Goal: Information Seeking & Learning: Learn about a topic

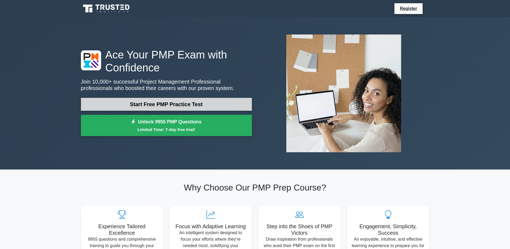
click at [195, 104] on link "Start Free PMP Practice Test" at bounding box center [166, 104] width 171 height 13
click at [205, 101] on link "Start Free PMP Practice Test" at bounding box center [166, 104] width 171 height 13
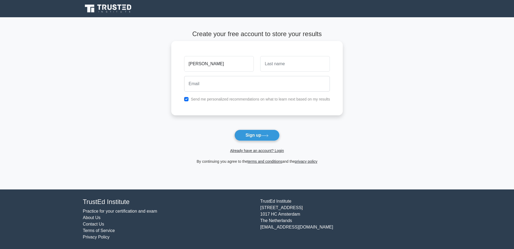
type input "[PERSON_NAME]"
type input "Galluccio"
click at [186, 98] on input "checkbox" at bounding box center [186, 99] width 4 height 4
checkbox input "false"
click at [252, 136] on button "Sign up" at bounding box center [257, 134] width 45 height 11
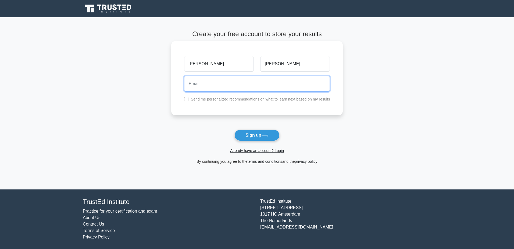
click at [204, 86] on input "email" at bounding box center [257, 84] width 146 height 16
type input "lucagalluccio33@gmail.com"
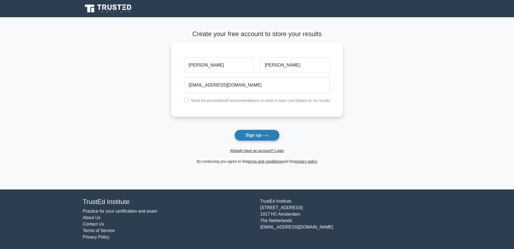
click at [257, 138] on button "Sign up" at bounding box center [257, 134] width 45 height 11
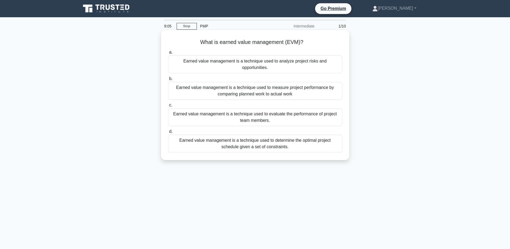
click at [286, 61] on div "Earned value management is a technique used to analyze project risks and opport…" at bounding box center [255, 64] width 174 height 18
click at [168, 54] on input "a. Earned value management is a technique used to analyze project risks and opp…" at bounding box center [168, 52] width 0 height 3
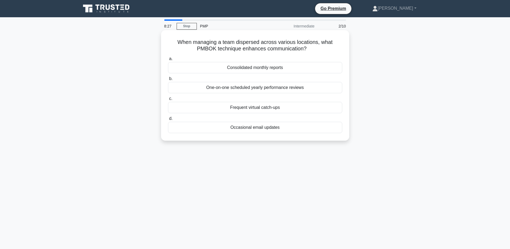
click at [270, 105] on div "Frequent virtual catch-ups" at bounding box center [255, 107] width 174 height 11
click at [168, 100] on input "c. Frequent virtual catch-ups" at bounding box center [168, 98] width 0 height 3
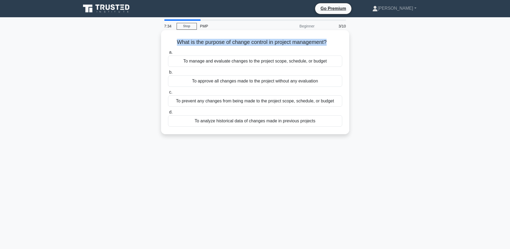
drag, startPoint x: 328, startPoint y: 42, endPoint x: 175, endPoint y: 43, distance: 153.3
click at [175, 43] on h5 "What is the purpose of change control in project management? .spinner_0XTQ{tran…" at bounding box center [255, 42] width 175 height 7
drag, startPoint x: 175, startPoint y: 43, endPoint x: 212, endPoint y: 60, distance: 40.7
click at [212, 60] on div "To manage and evaluate changes to the project scope, schedule, or budget" at bounding box center [255, 60] width 174 height 11
click at [168, 54] on input "a. To manage and evaluate changes to the project scope, schedule, or budget" at bounding box center [168, 52] width 0 height 3
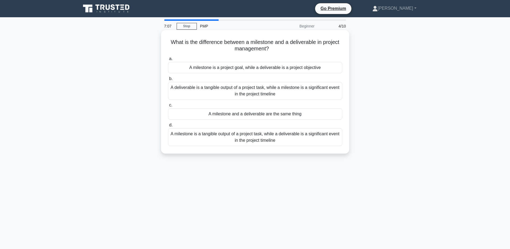
click at [260, 89] on div "A deliverable is a tangible output of a project task, while a milestone is a si…" at bounding box center [255, 91] width 174 height 18
click at [168, 80] on input "b. A deliverable is a tangible output of a project task, while a milestone is a…" at bounding box center [168, 78] width 0 height 3
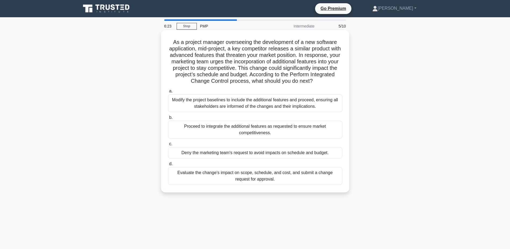
click at [298, 177] on div "Evaluate the change's impact on scope, schedule, and cost, and submit a change …" at bounding box center [255, 176] width 174 height 18
click at [168, 165] on input "d. Evaluate the change's impact on scope, schedule, and cost, and submit a chan…" at bounding box center [168, 163] width 0 height 3
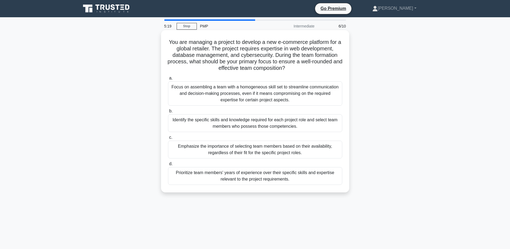
click at [296, 121] on div "Identify the specific skills and knowledge required for each project role and s…" at bounding box center [255, 123] width 174 height 18
click at [168, 113] on input "b. Identify the specific skills and knowledge required for each project role an…" at bounding box center [168, 110] width 0 height 3
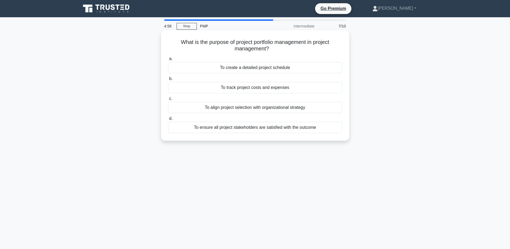
click at [296, 66] on div "To create a detailed project schedule" at bounding box center [255, 67] width 174 height 11
click at [168, 61] on input "a. To create a detailed project schedule" at bounding box center [168, 58] width 0 height 3
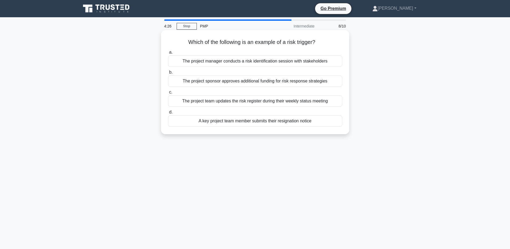
click at [324, 121] on div "A key project team member submits their resignation notice" at bounding box center [255, 120] width 174 height 11
click at [168, 114] on input "d. A key project team member submits their resignation notice" at bounding box center [168, 111] width 0 height 3
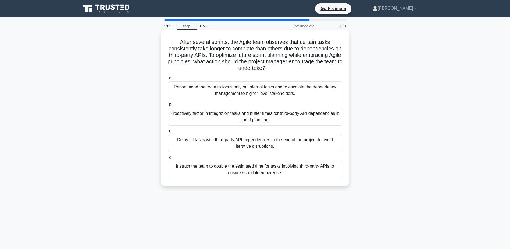
drag, startPoint x: 276, startPoint y: 69, endPoint x: 174, endPoint y: 44, distance: 104.8
click at [174, 44] on h5 "After several sprints, the Agile team observes that certain tasks consistently …" at bounding box center [255, 55] width 175 height 33
drag, startPoint x: 174, startPoint y: 44, endPoint x: 194, endPoint y: 45, distance: 20.5
copy h5 "After several sprints, the Agile team observes that certain tasks consistently …"
click at [292, 74] on div "a. Recommend the team to focus only on internal tasks and to escalate the depen…" at bounding box center [255, 126] width 181 height 105
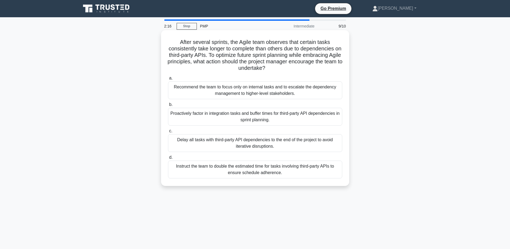
click at [295, 171] on div "Instruct the team to double the estimated time for tasks involving third-party …" at bounding box center [255, 169] width 174 height 18
click at [168, 159] on input "d. Instruct the team to double the estimated time for tasks involving third-par…" at bounding box center [168, 156] width 0 height 3
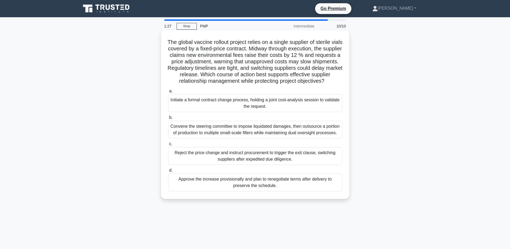
click at [213, 191] on div "Approve the increase provisionally and plan to renegotiate terms after delivery…" at bounding box center [255, 182] width 174 height 18
click at [168, 172] on input "d. Approve the increase provisionally and plan to renegotiate terms after deliv…" at bounding box center [168, 169] width 0 height 3
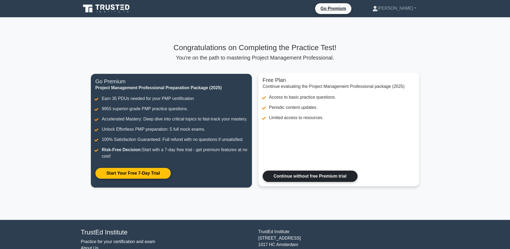
click at [310, 182] on link "Continue without free Premium trial" at bounding box center [310, 175] width 95 height 11
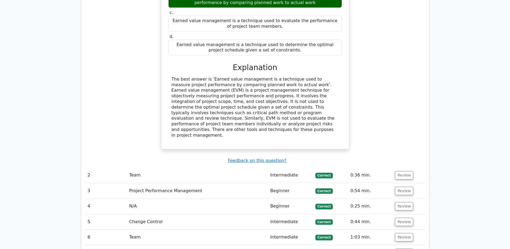
scroll to position [565, 0]
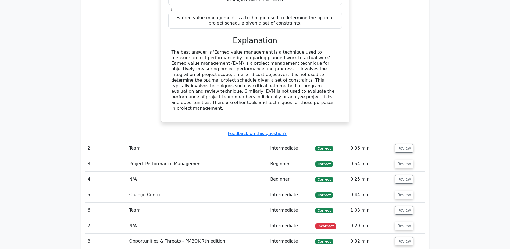
click at [117, 218] on td "7" at bounding box center [107, 225] width 42 height 15
click at [400, 221] on button "Review" at bounding box center [404, 225] width 18 height 8
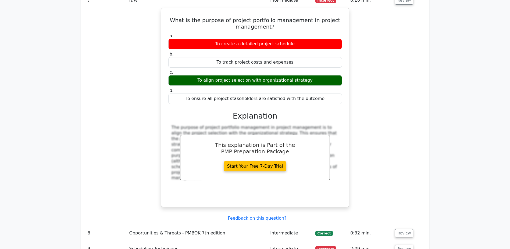
scroll to position [834, 0]
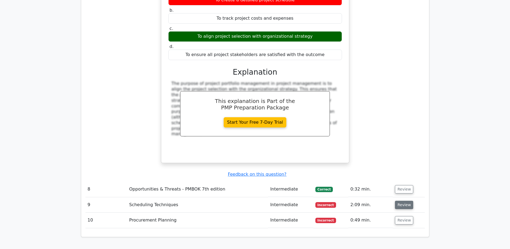
click at [401, 200] on button "Review" at bounding box center [404, 204] width 18 height 8
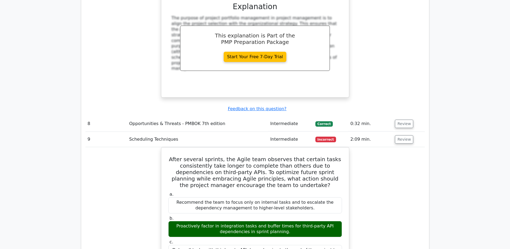
scroll to position [915, 0]
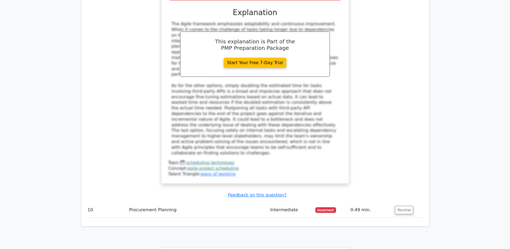
scroll to position [1184, 0]
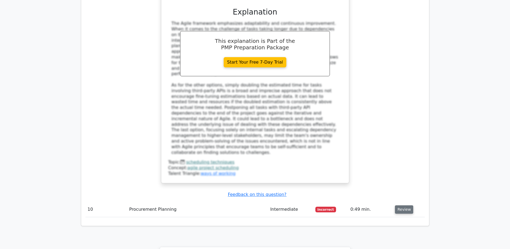
click at [406, 205] on button "Review" at bounding box center [404, 209] width 18 height 8
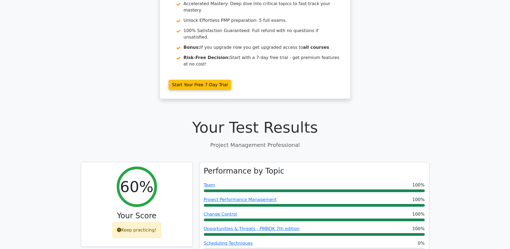
scroll to position [81, 0]
